Goal: Task Accomplishment & Management: Manage account settings

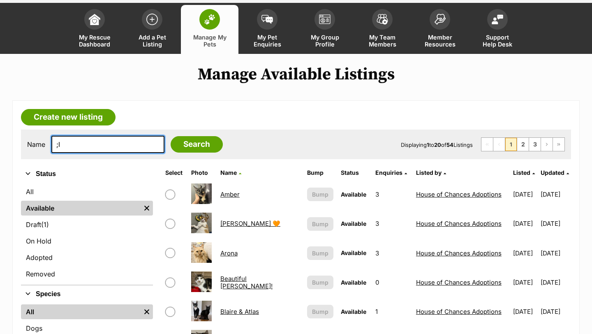
scroll to position [37, 0]
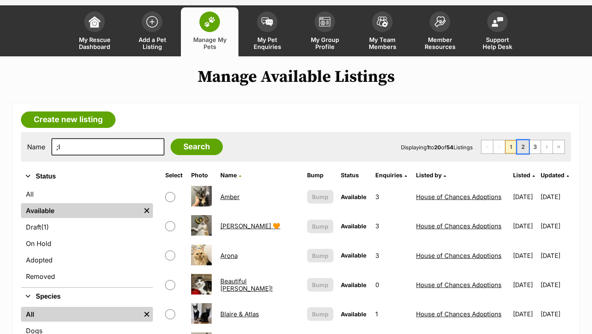
click at [522, 148] on link "2" at bounding box center [523, 146] width 12 height 13
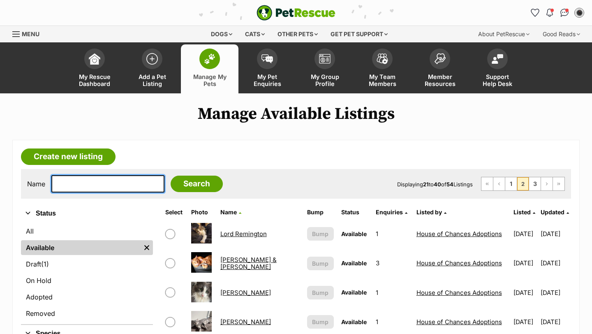
click at [86, 180] on input "text" at bounding box center [107, 183] width 113 height 17
type input "arona"
click at [171, 176] on input "Search" at bounding box center [197, 184] width 52 height 16
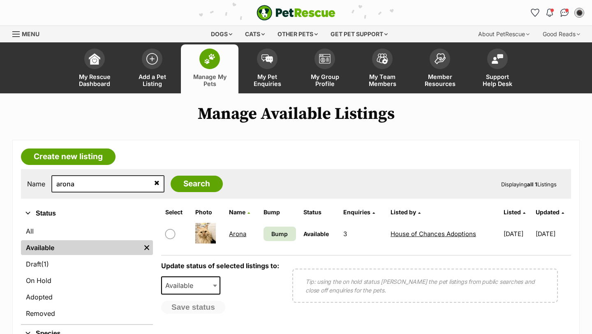
click at [230, 238] on td "Arona" at bounding box center [243, 234] width 34 height 28
click at [230, 237] on link "Arona" at bounding box center [237, 234] width 17 height 8
